Goal: Task Accomplishment & Management: Complete application form

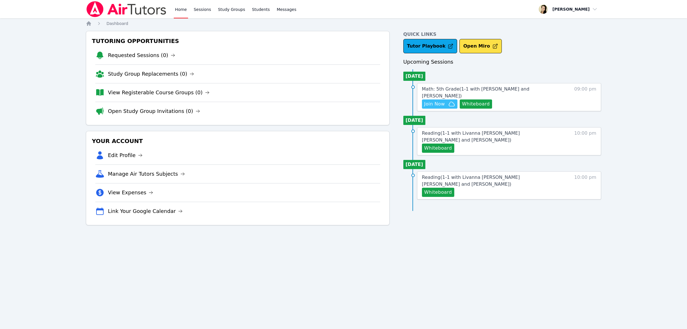
click at [449, 100] on icon "button" at bounding box center [451, 103] width 7 height 7
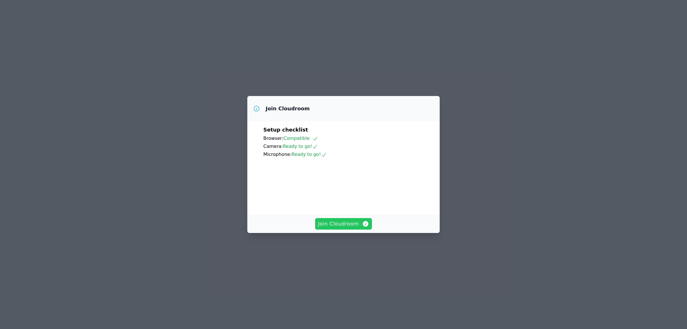
click at [336, 228] on span "Join Cloudroom" at bounding box center [343, 224] width 51 height 8
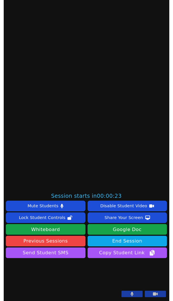
scroll to position [172, 0]
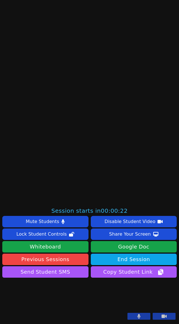
click at [137, 315] on button at bounding box center [138, 316] width 23 height 7
click at [161, 317] on icon at bounding box center [163, 316] width 5 height 5
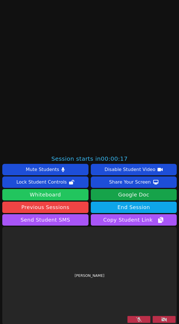
click at [58, 195] on button "Whiteboard" at bounding box center [45, 194] width 86 height 11
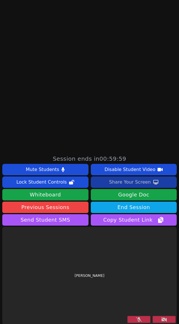
click at [131, 182] on div "Share Your Screen" at bounding box center [130, 182] width 42 height 9
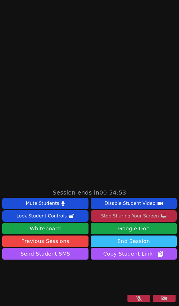
click at [139, 235] on button "End Session" at bounding box center [134, 240] width 86 height 11
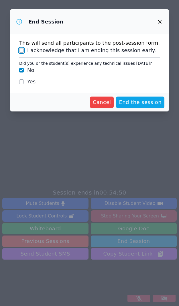
click at [24, 51] on input "I acknowledge that I am ending this session early." at bounding box center [21, 50] width 5 height 5
checkbox input "true"
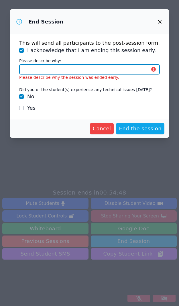
click at [66, 68] on input "Please describe why:" at bounding box center [89, 69] width 141 height 10
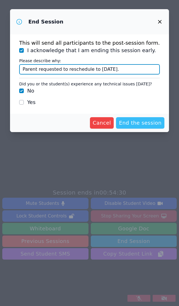
type input "Parent requested to reschedule to [DATE]."
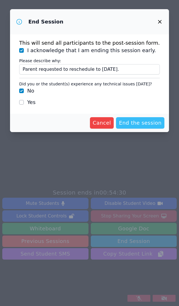
click at [145, 121] on span "End the session" at bounding box center [140, 123] width 43 height 8
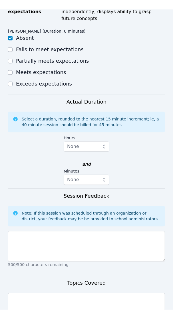
scroll to position [394, 0]
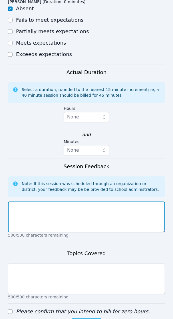
click at [36, 211] on textarea at bounding box center [86, 217] width 157 height 31
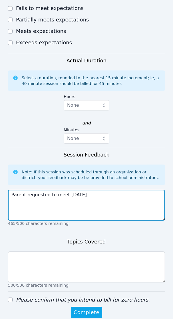
scroll to position [411, 0]
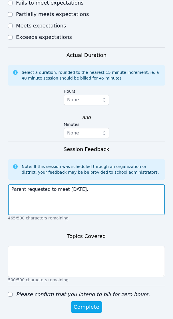
type textarea "Parent requested to meet [DATE]."
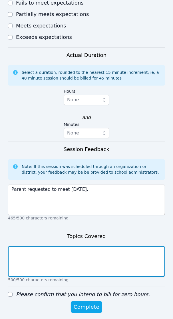
click at [56, 251] on textarea at bounding box center [86, 261] width 157 height 31
type textarea "n/a"
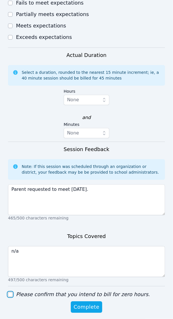
click at [11, 292] on input "Please confirm that you intend to bill for zero hours." at bounding box center [10, 294] width 5 height 5
checkbox input "true"
click at [93, 303] on span "Complete" at bounding box center [87, 307] width 26 height 8
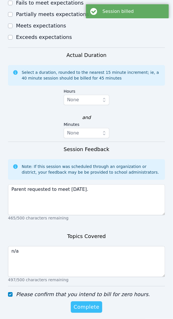
scroll to position [0, 0]
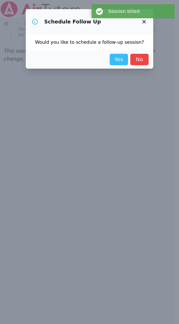
click at [111, 58] on link "Yes" at bounding box center [119, 59] width 18 height 11
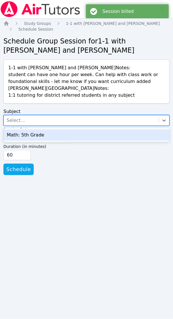
click at [28, 119] on div "Select..." at bounding box center [81, 120] width 155 height 10
click at [26, 135] on div "Math: 5th Grade" at bounding box center [86, 134] width 167 height 11
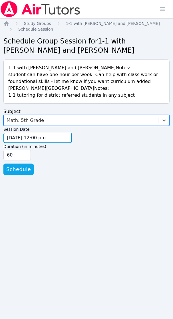
click at [21, 139] on input "[DATE] 12:00 pm" at bounding box center [37, 138] width 69 height 10
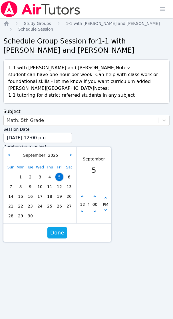
click at [9, 187] on span "7" at bounding box center [11, 187] width 8 height 8
click at [84, 197] on icon "button" at bounding box center [82, 197] width 2 height 2
type input "[DATE] 01:00 pm"
type input "01"
click at [84, 197] on icon "button" at bounding box center [82, 197] width 2 height 2
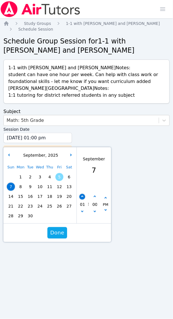
type input "[DATE] 02:00 pm"
type input "02"
click at [84, 197] on icon "button" at bounding box center [82, 197] width 2 height 2
type input "[DATE] 03:00 pm"
type input "03"
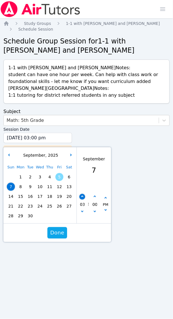
click at [84, 197] on icon "button" at bounding box center [82, 197] width 2 height 2
type input "[DATE] 04:00 pm"
type input "04"
click at [84, 197] on icon "button" at bounding box center [82, 197] width 2 height 2
type input "[DATE] 05:00 pm"
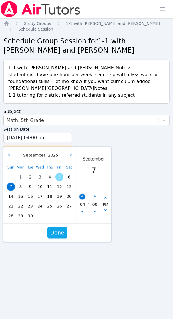
type input "05"
click at [84, 197] on icon "button" at bounding box center [82, 197] width 2 height 2
type input "[DATE] 06:00 pm"
type input "06"
click at [84, 197] on icon "button" at bounding box center [82, 197] width 2 height 2
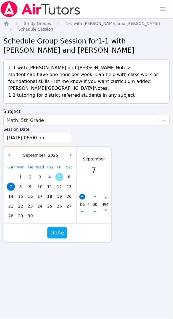
type input "[DATE] 07:00 pm"
type input "07"
click at [84, 197] on icon "button" at bounding box center [82, 197] width 2 height 2
type input "[DATE] 08:00 pm"
type input "08"
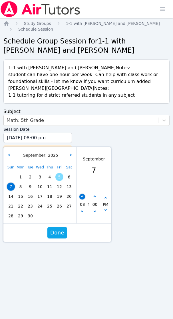
click at [84, 197] on icon "button" at bounding box center [82, 197] width 2 height 2
type input "[DATE] 09:00 pm"
type input "09"
click at [56, 232] on span "Done" at bounding box center [57, 233] width 14 height 8
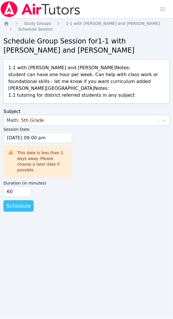
click at [16, 202] on span "Schedule" at bounding box center [18, 206] width 25 height 8
